Goal: Transaction & Acquisition: Purchase product/service

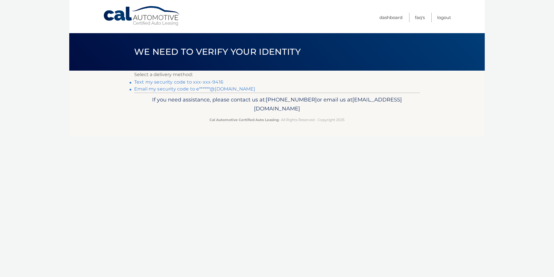
click at [172, 82] on link "Text my security code to xxx-xxx-9416" at bounding box center [178, 81] width 89 height 5
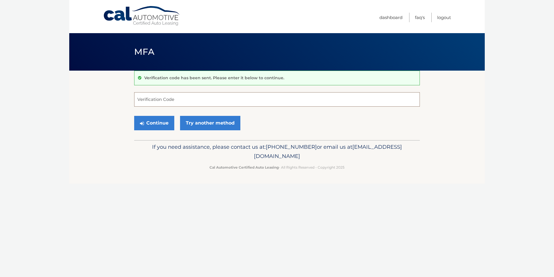
click at [164, 100] on input "Verification Code" at bounding box center [277, 99] width 286 height 14
type input "515885"
click at [160, 123] on button "Continue" at bounding box center [154, 123] width 40 height 14
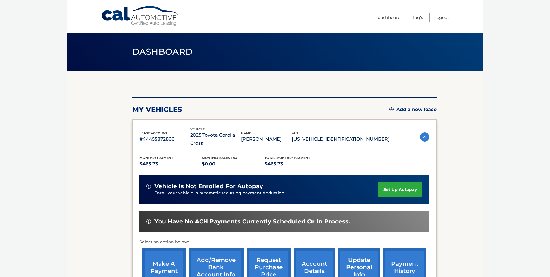
scroll to position [58, 0]
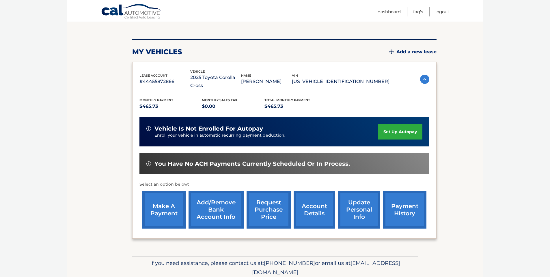
click at [156, 205] on link "make a payment" at bounding box center [163, 210] width 43 height 38
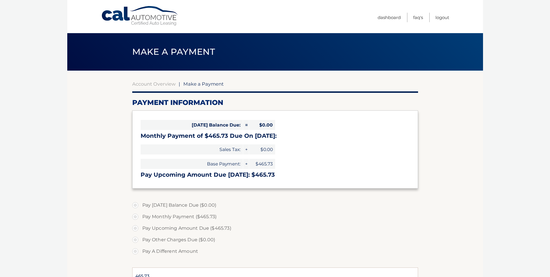
select select "ZDk1Y2EzZjItMzExYi00NDUzLWJjNGEtNjYwYWFiNzQxMzVj"
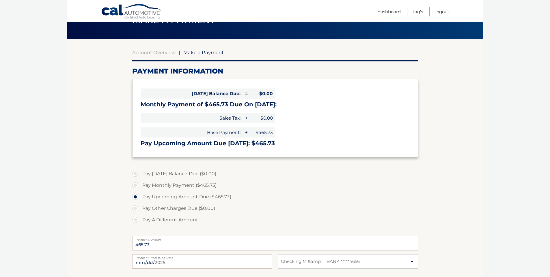
scroll to position [87, 0]
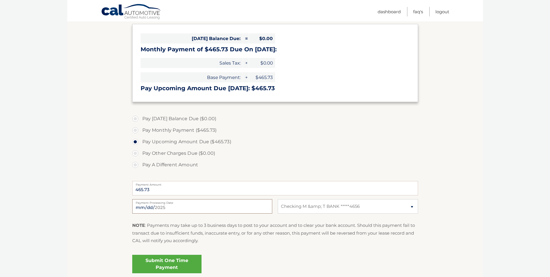
click at [188, 208] on input "[DATE]" at bounding box center [202, 206] width 140 height 14
type input "[DATE]"
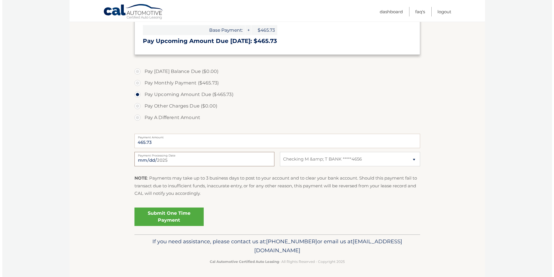
scroll to position [135, 0]
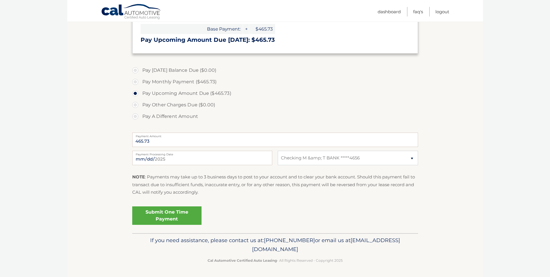
click at [171, 216] on link "Submit One Time Payment" at bounding box center [166, 216] width 69 height 18
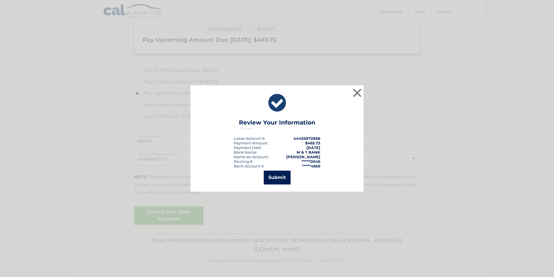
click at [271, 177] on button "Submit" at bounding box center [277, 178] width 27 height 14
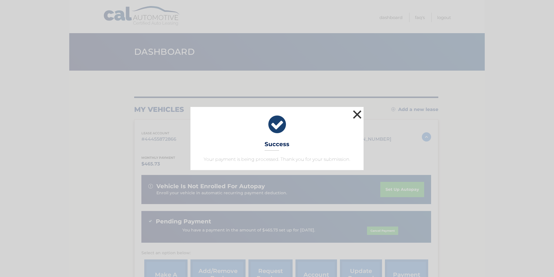
click at [356, 114] on button "×" at bounding box center [357, 115] width 12 height 12
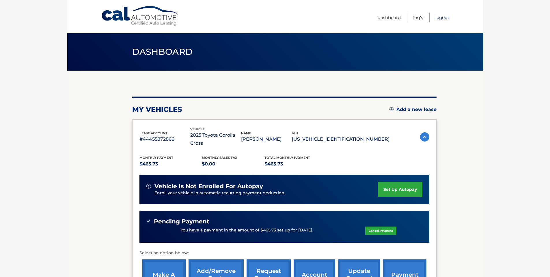
click at [443, 18] on link "Logout" at bounding box center [442, 18] width 14 height 10
